Goal: Find specific page/section: Find specific page/section

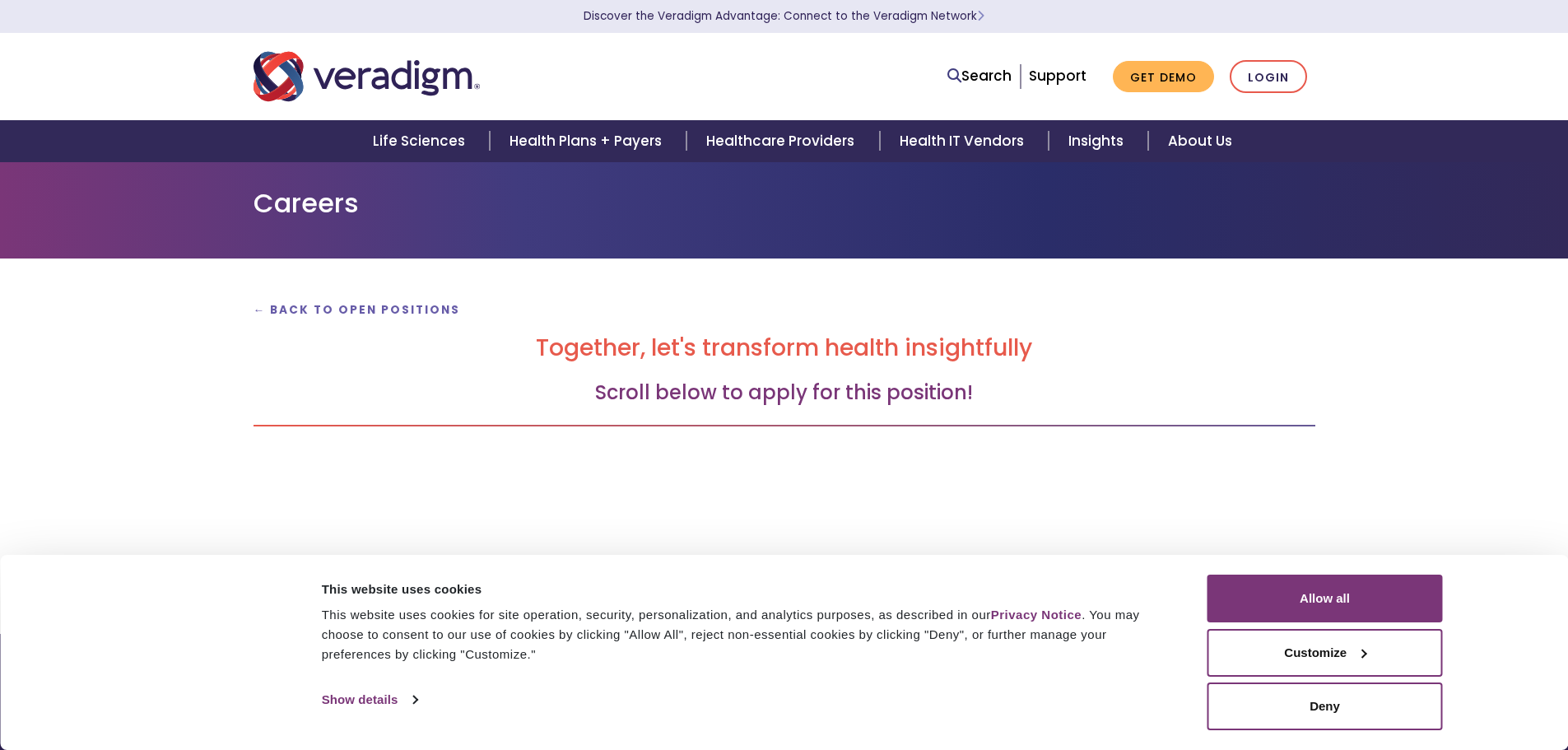
scroll to position [237, 0]
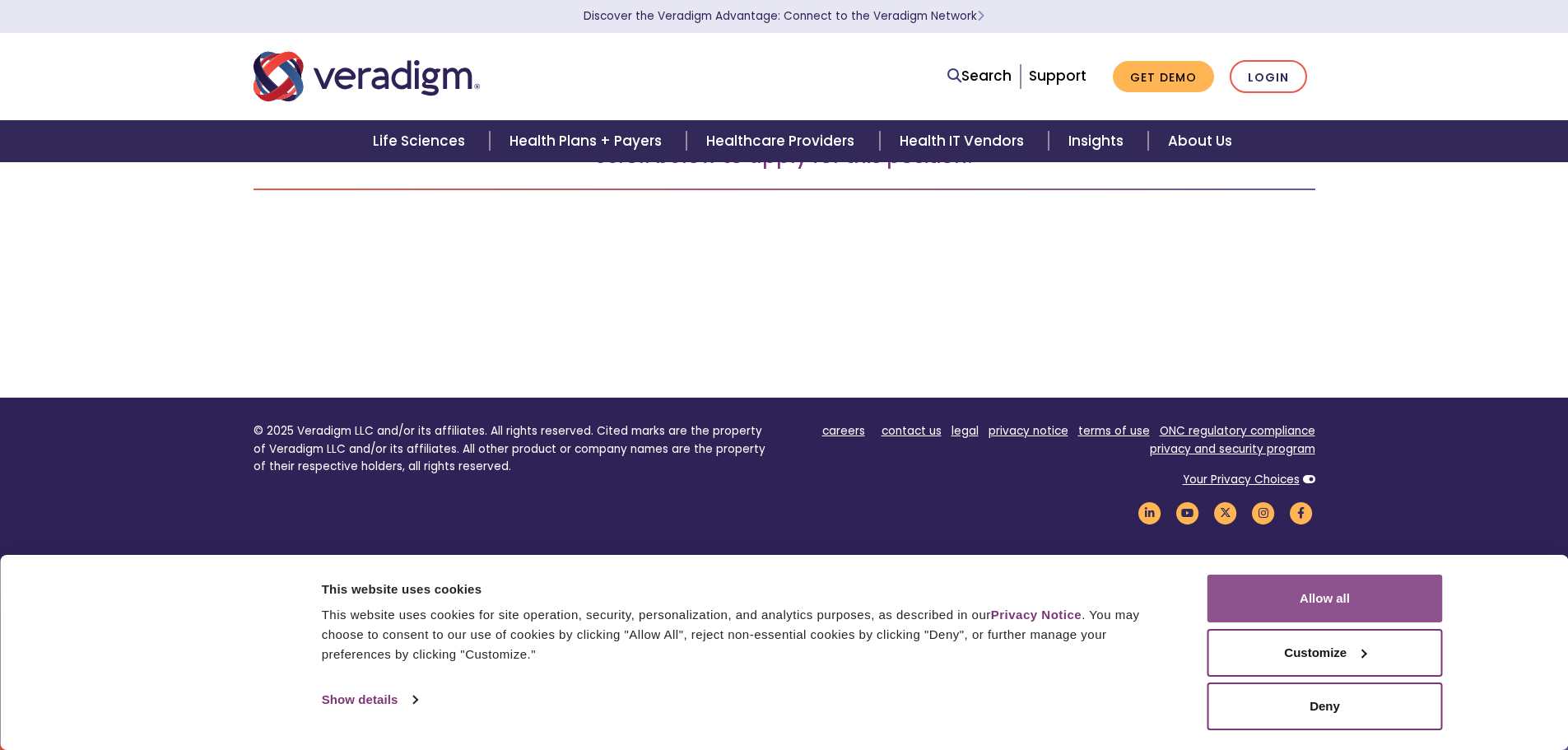
click at [1346, 593] on button "Allow all" at bounding box center [1325, 598] width 236 height 47
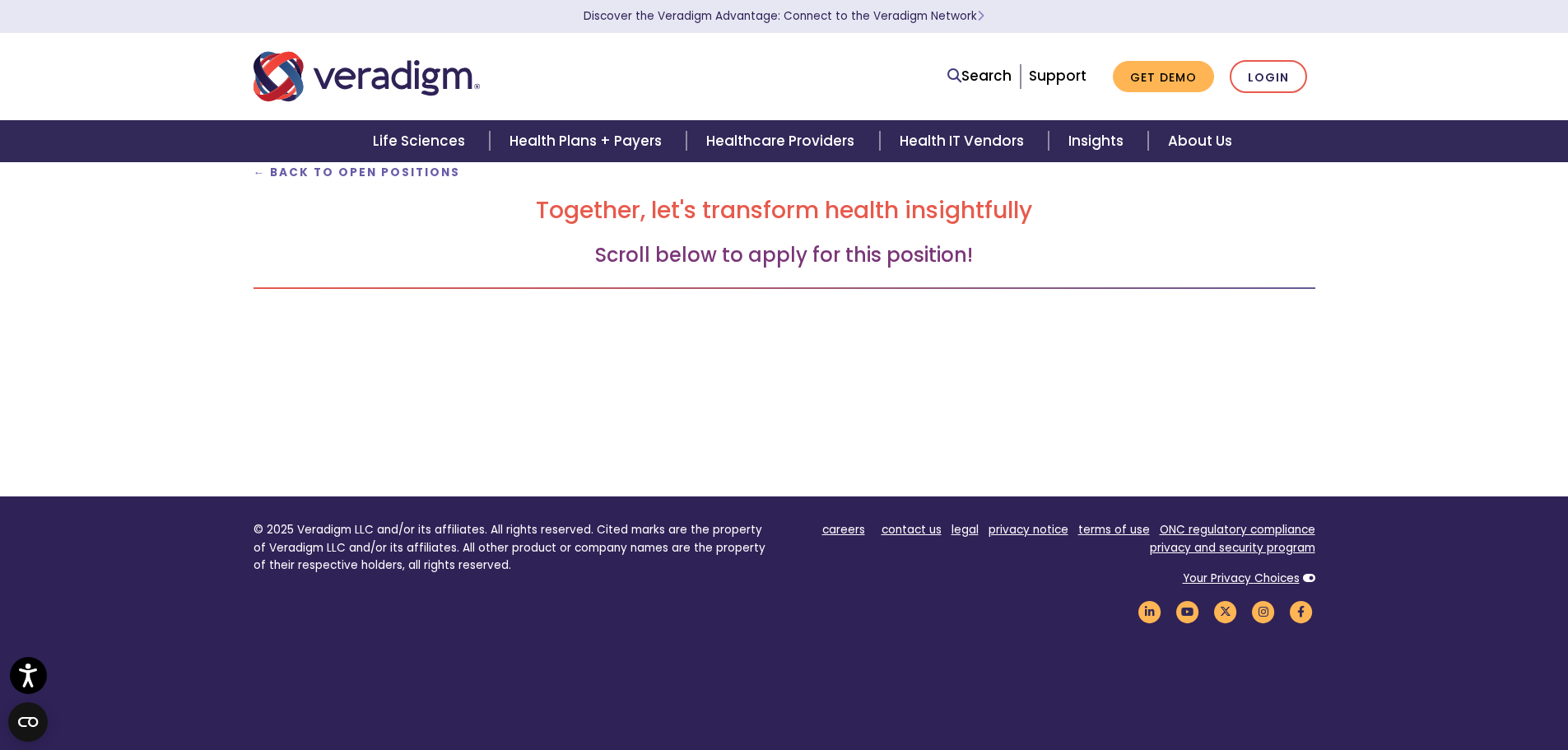
scroll to position [0, 0]
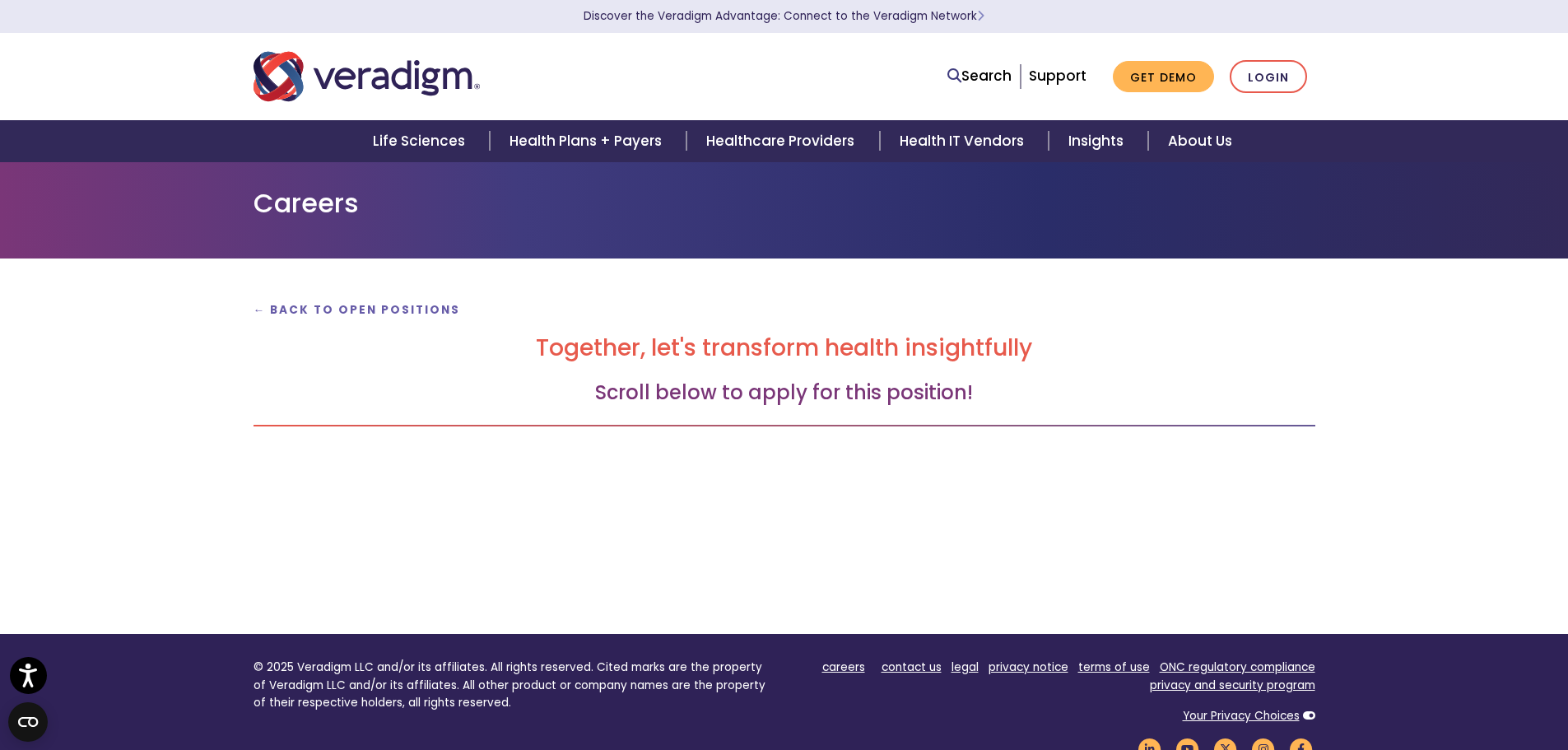
click at [343, 301] on p "← Back to Open Positions" at bounding box center [784, 309] width 1061 height 22
click at [379, 309] on strong "← Back to Open Positions" at bounding box center [357, 309] width 208 height 16
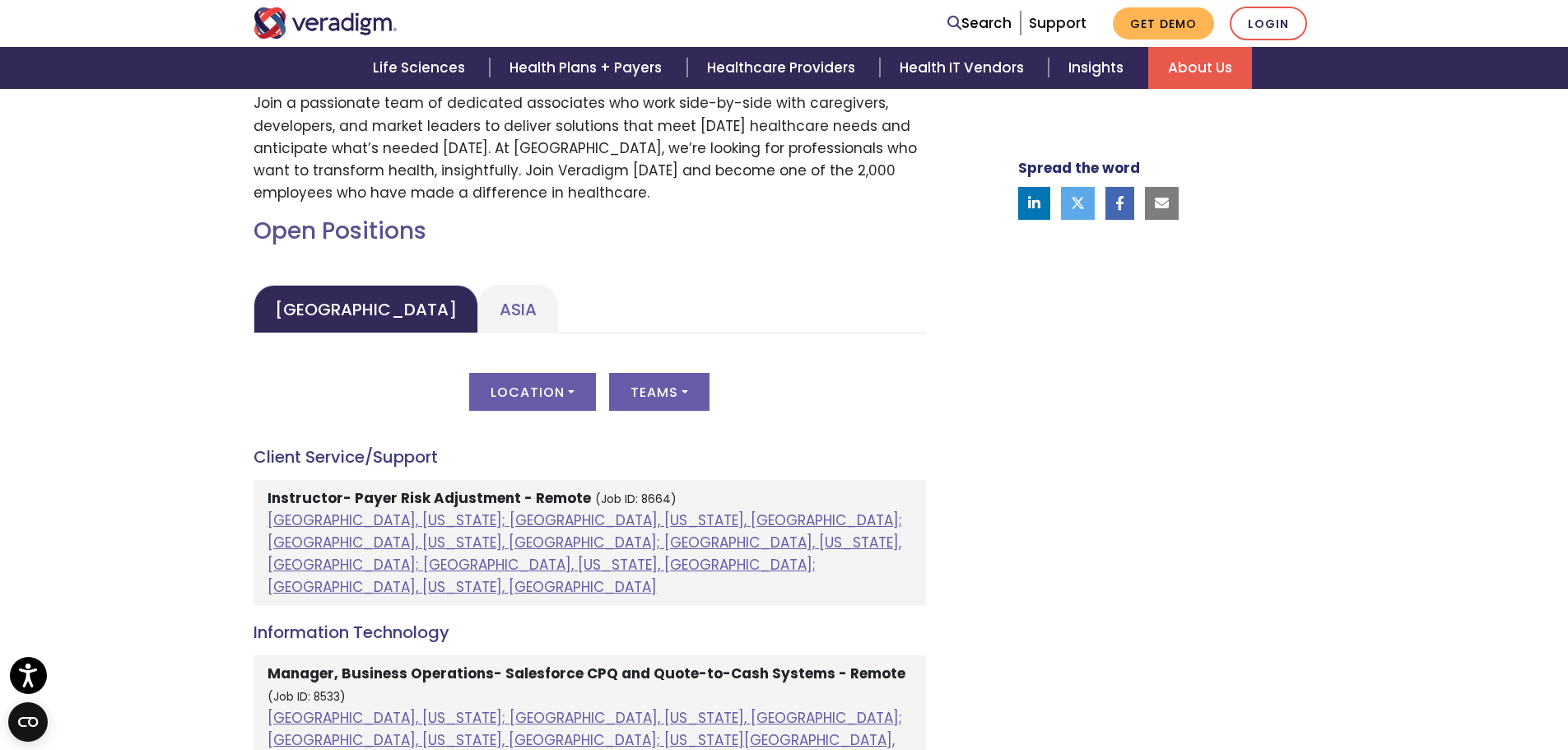
scroll to position [659, 0]
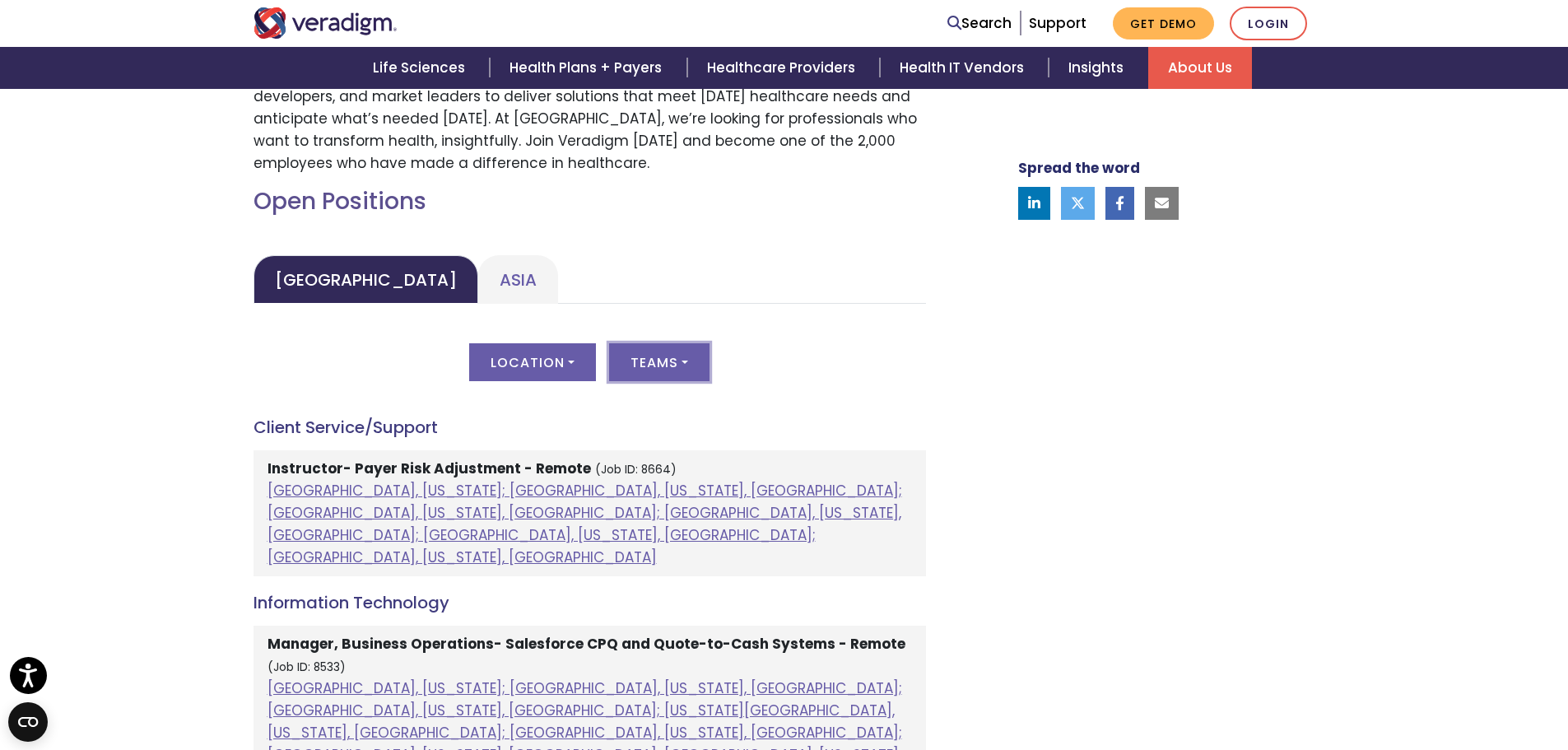
click at [673, 370] on button "Teams" at bounding box center [659, 362] width 100 height 38
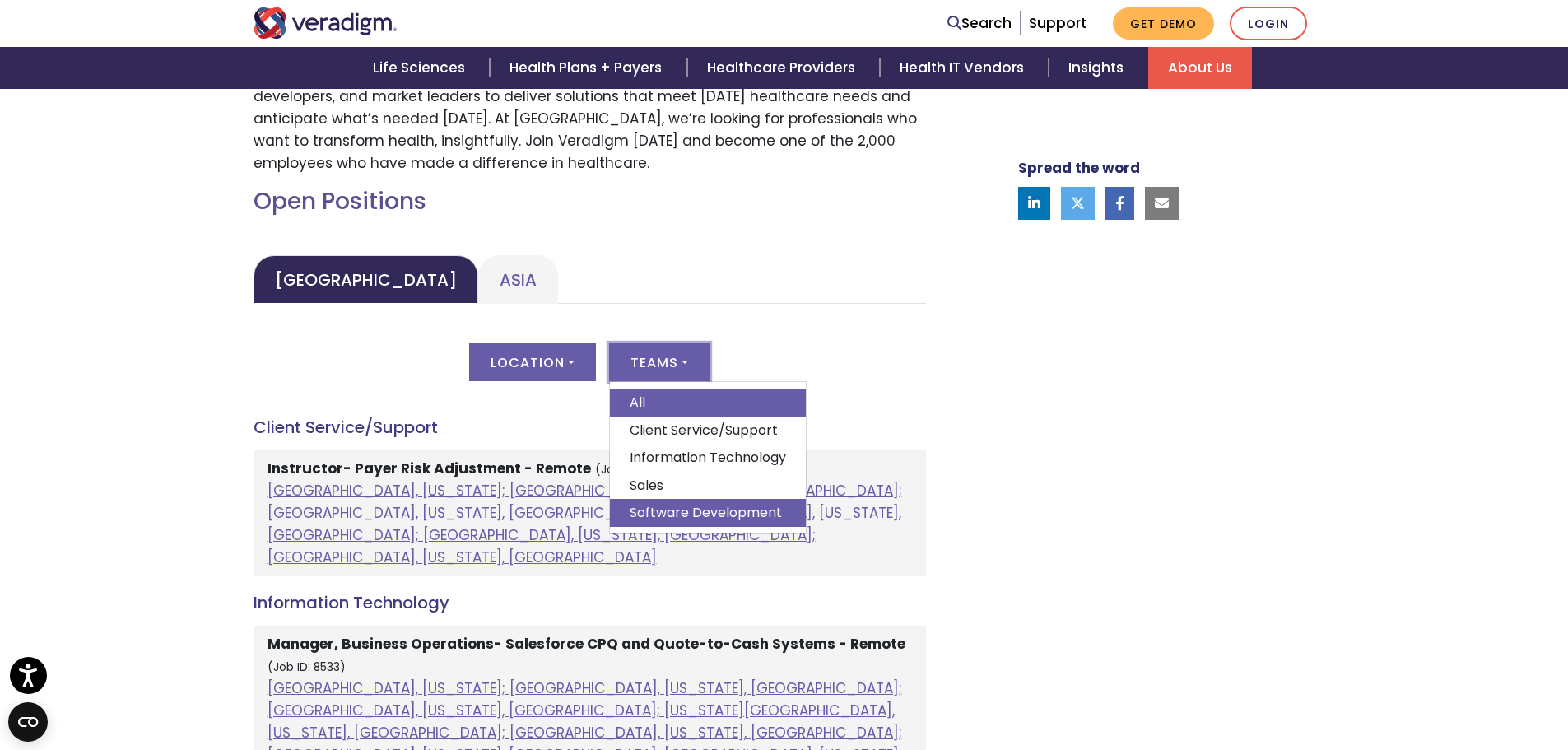
click at [725, 510] on link "Software Development" at bounding box center [707, 512] width 196 height 28
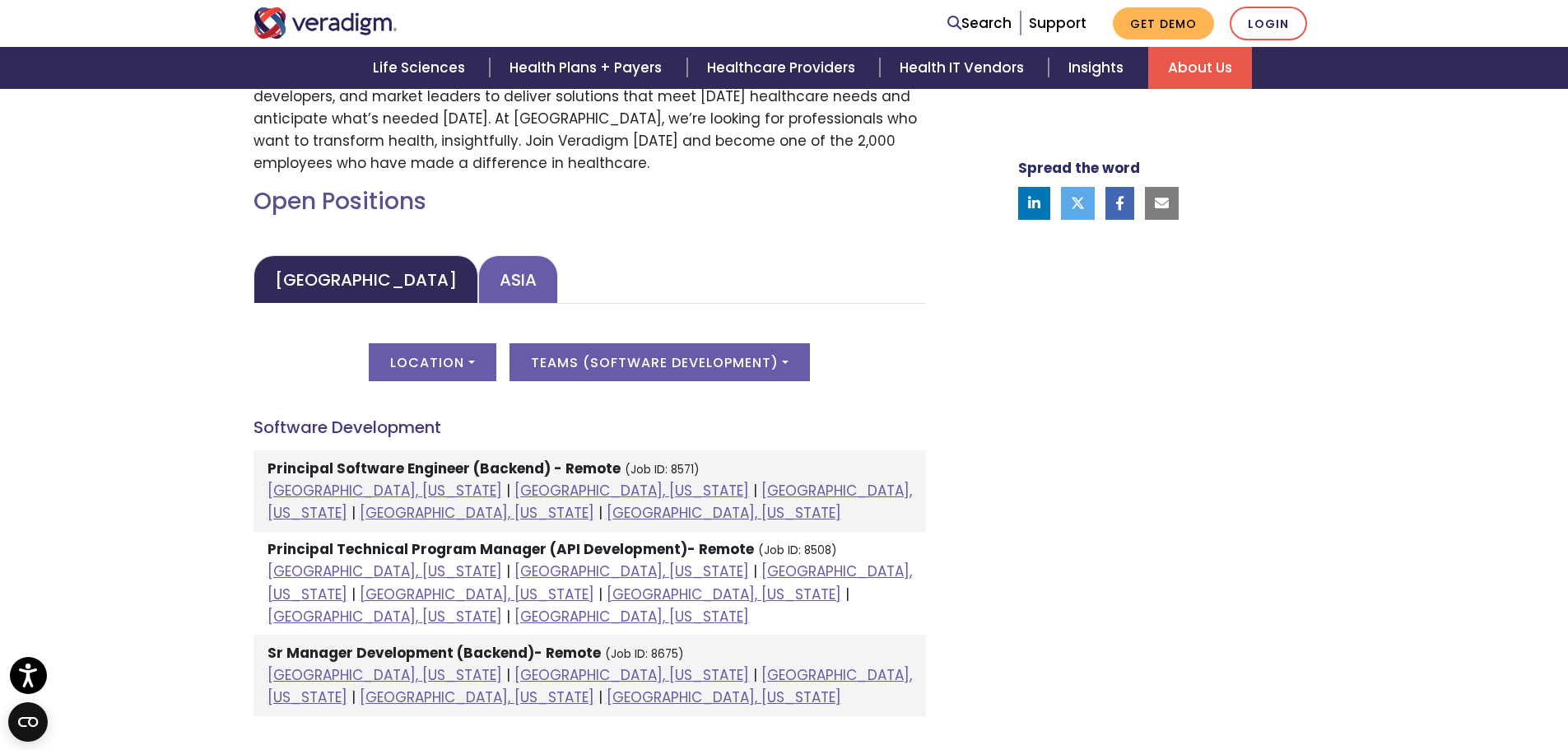
click at [478, 291] on link "Asia" at bounding box center [518, 279] width 80 height 48
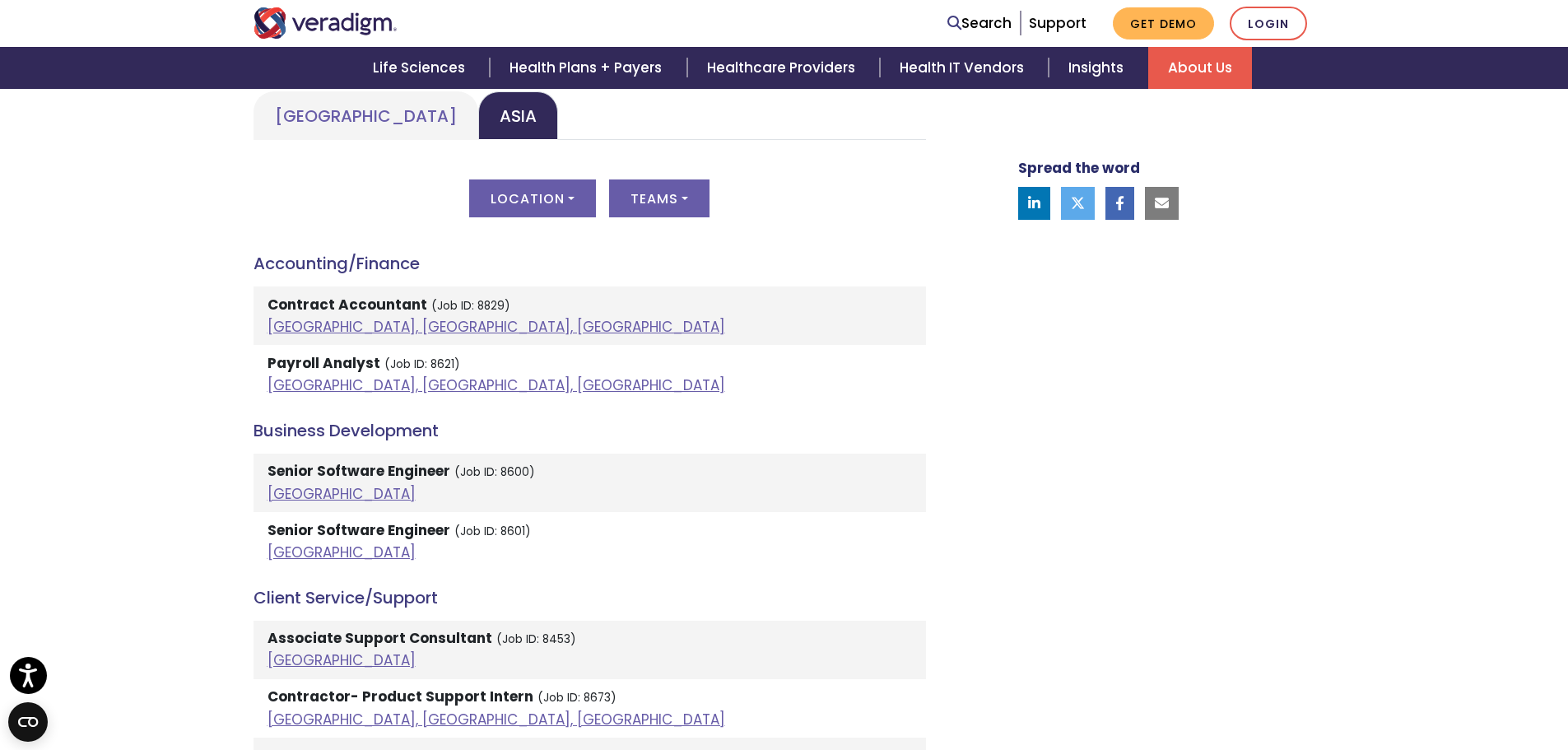
scroll to position [823, 0]
click at [662, 203] on button "Teams" at bounding box center [659, 197] width 100 height 38
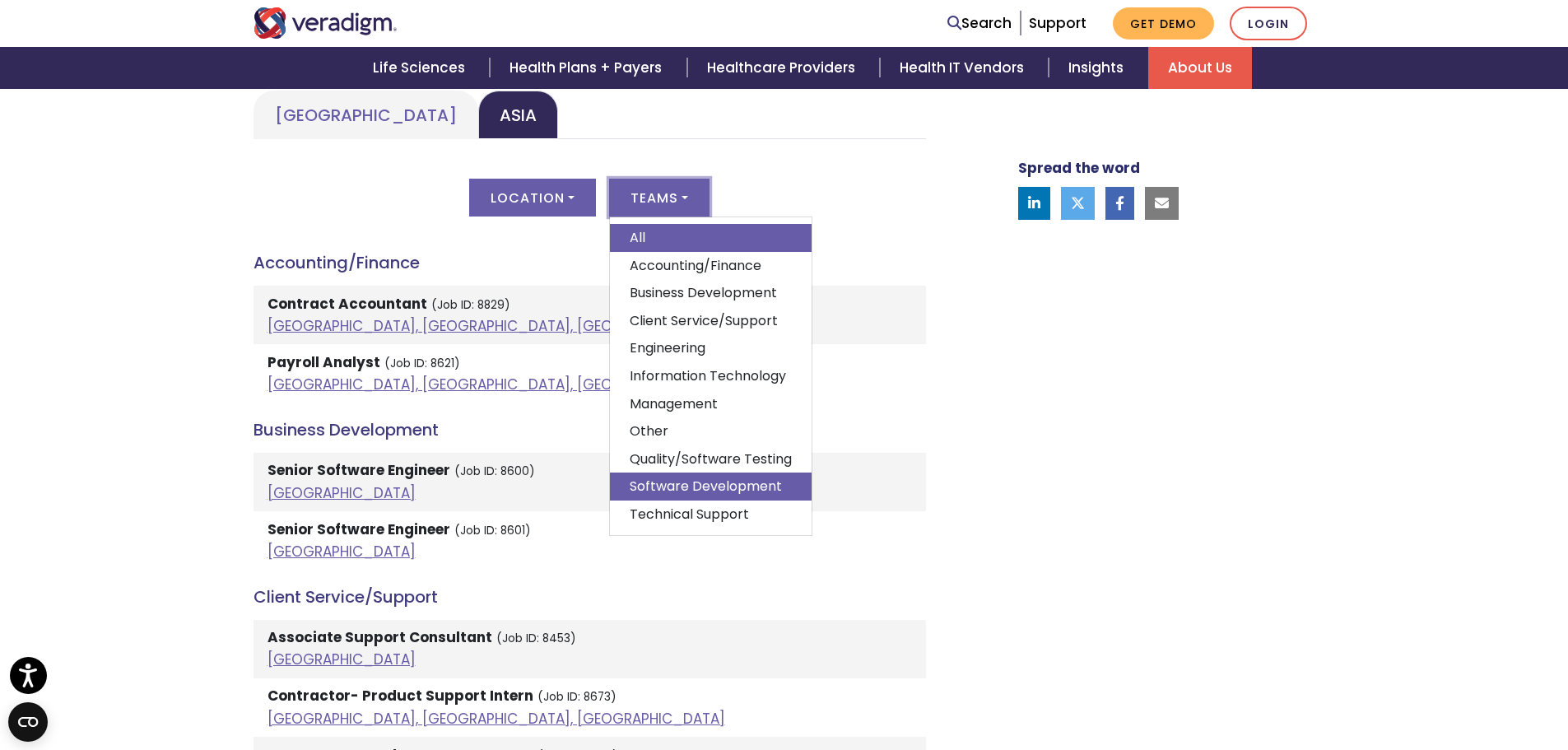
click at [698, 479] on link "Software Development" at bounding box center [710, 486] width 201 height 28
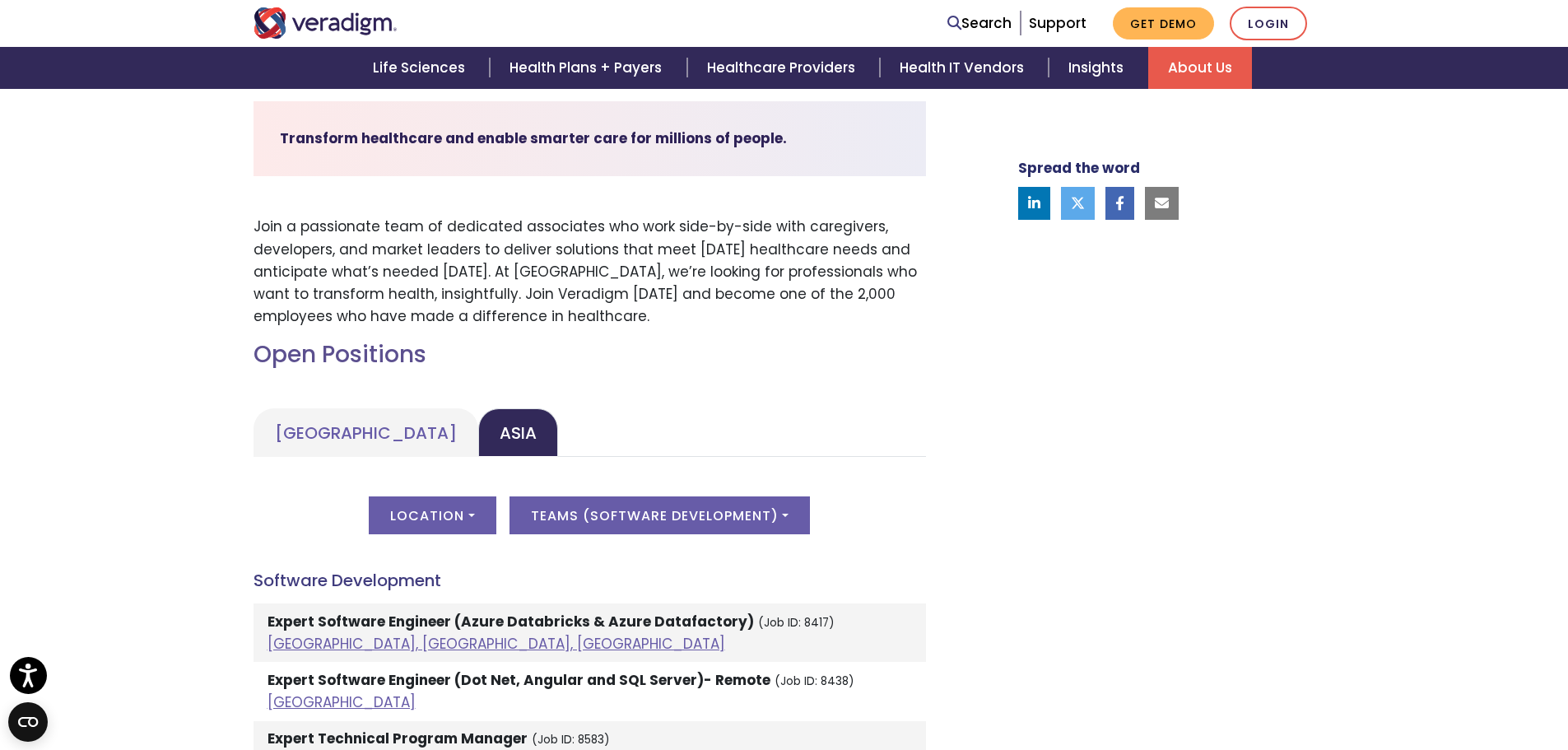
scroll to position [330, 0]
